Goal: Check status: Check status

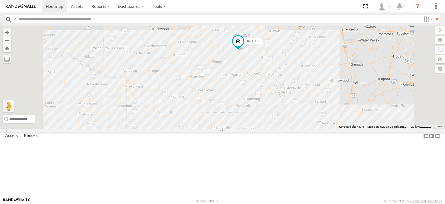
drag, startPoint x: 303, startPoint y: 163, endPoint x: 321, endPoint y: 176, distance: 22.5
click at [321, 129] on div "UNIT 166 Unit 171 3" at bounding box center [222, 76] width 445 height 103
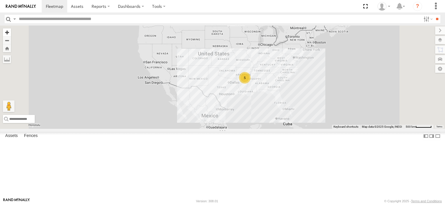
click at [11, 33] on button "Zoom in" at bounding box center [7, 32] width 8 height 8
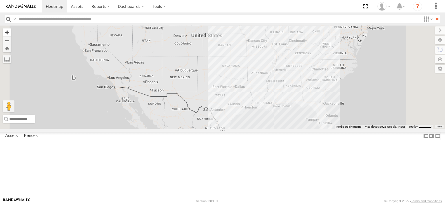
click at [11, 33] on button "Zoom in" at bounding box center [7, 32] width 8 height 8
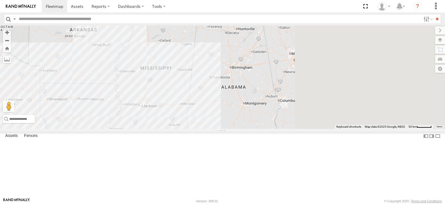
drag, startPoint x: 363, startPoint y: 132, endPoint x: 78, endPoint y: 91, distance: 287.9
click at [83, 92] on main "← Move left → Move right ↑ Move up ↓ Move down + Zoom in - Zoom out Home Jump l…" at bounding box center [222, 111] width 445 height 172
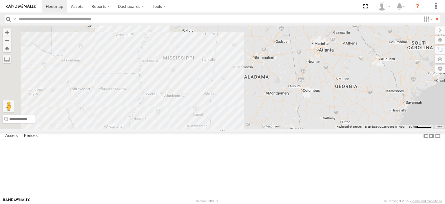
drag, startPoint x: 262, startPoint y: 106, endPoint x: 445, endPoint y: 120, distance: 183.3
click at [440, 120] on div at bounding box center [222, 76] width 445 height 103
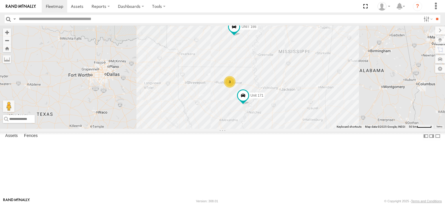
drag, startPoint x: 360, startPoint y: 146, endPoint x: 292, endPoint y: 139, distance: 68.8
click at [291, 129] on div "UNIT 166 3 Unit 171" at bounding box center [222, 76] width 445 height 103
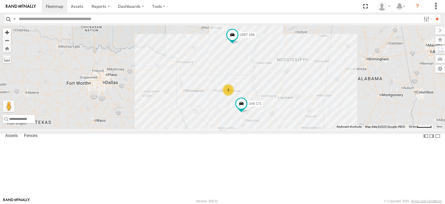
click at [11, 31] on button "Zoom in" at bounding box center [7, 32] width 8 height 8
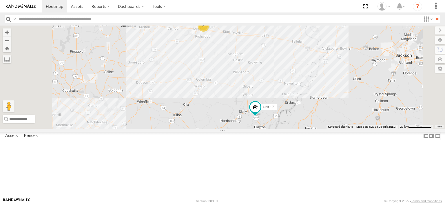
drag, startPoint x: 356, startPoint y: 175, endPoint x: 353, endPoint y: 131, distance: 43.6
click at [353, 129] on div "UNIT 166 Unit 171 3" at bounding box center [222, 76] width 445 height 103
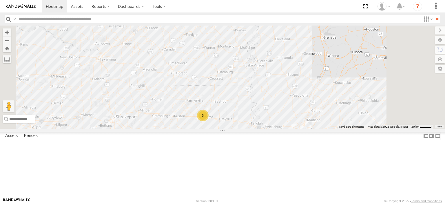
drag, startPoint x: 320, startPoint y: 60, endPoint x: 323, endPoint y: 120, distance: 60.3
click at [323, 120] on div "UNIT 166 Unit 171 3" at bounding box center [222, 76] width 445 height 103
